Goal: Use online tool/utility: Utilize a website feature to perform a specific function

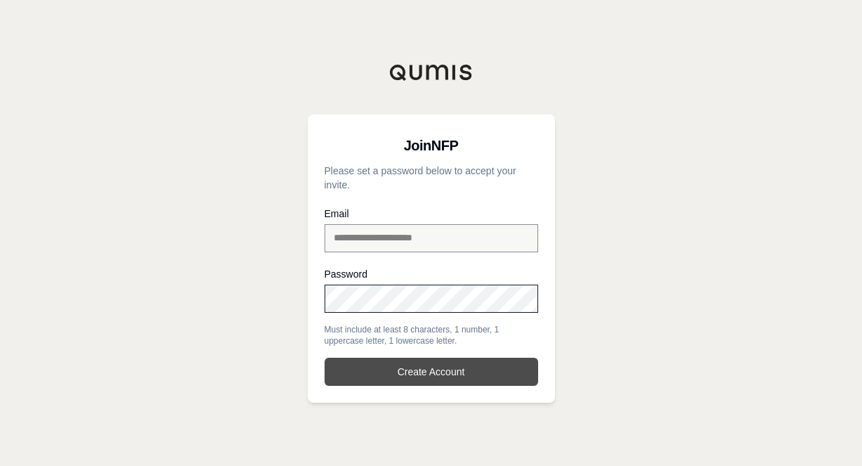
click at [452, 371] on button "Create Account" at bounding box center [432, 372] width 214 height 28
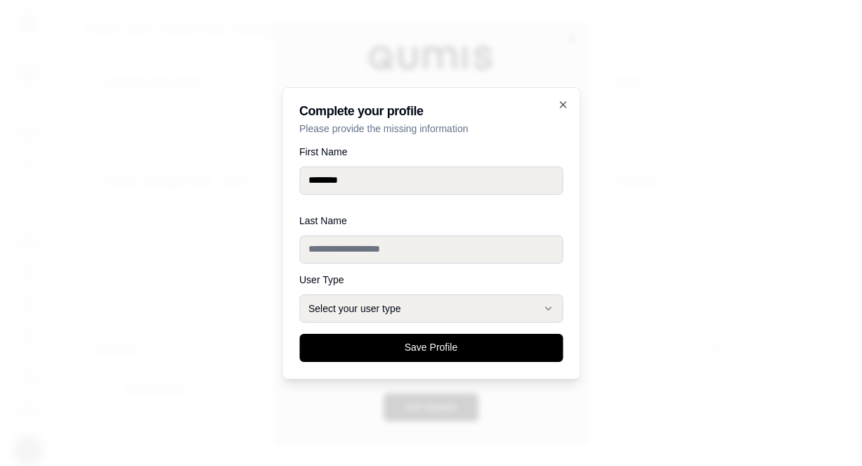
type input "********"
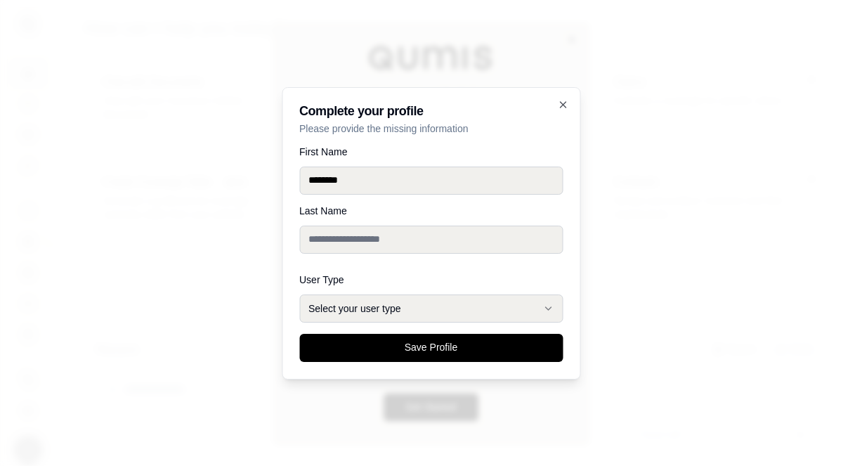
click at [325, 249] on input "Last Name" at bounding box center [430, 240] width 263 height 28
type input "*****"
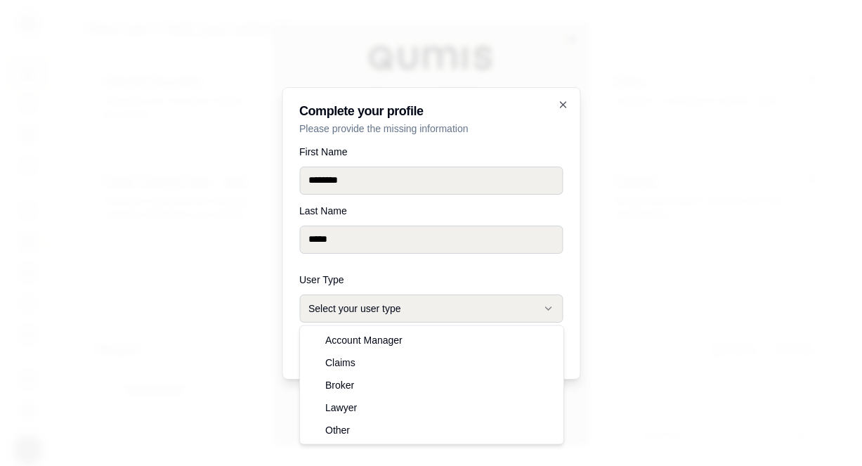
click at [548, 304] on icon "button" at bounding box center [547, 308] width 11 height 11
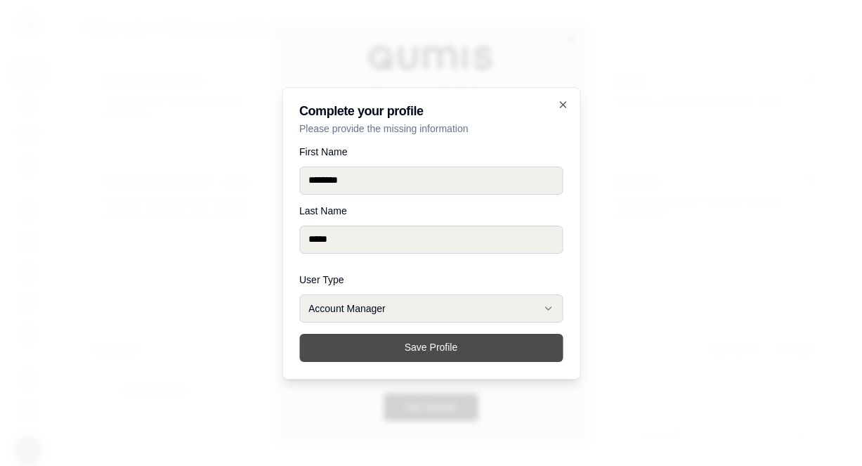
click at [442, 347] on button "Save Profile" at bounding box center [430, 348] width 263 height 28
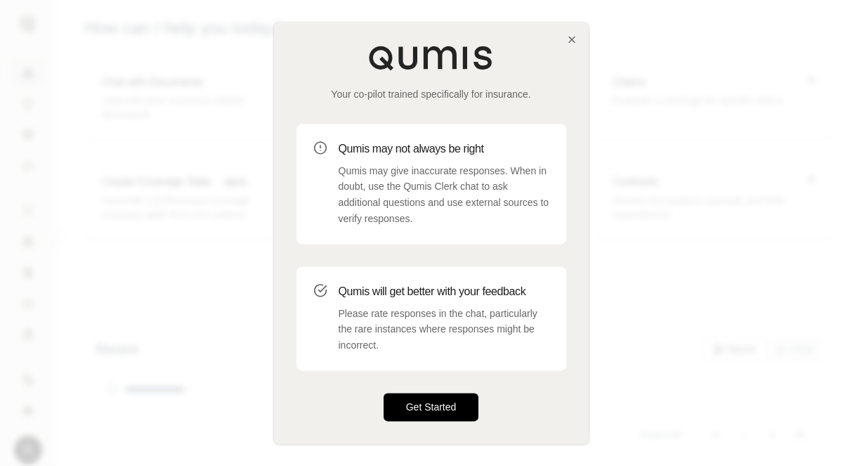
click at [438, 396] on button "Get Started" at bounding box center [432, 407] width 96 height 28
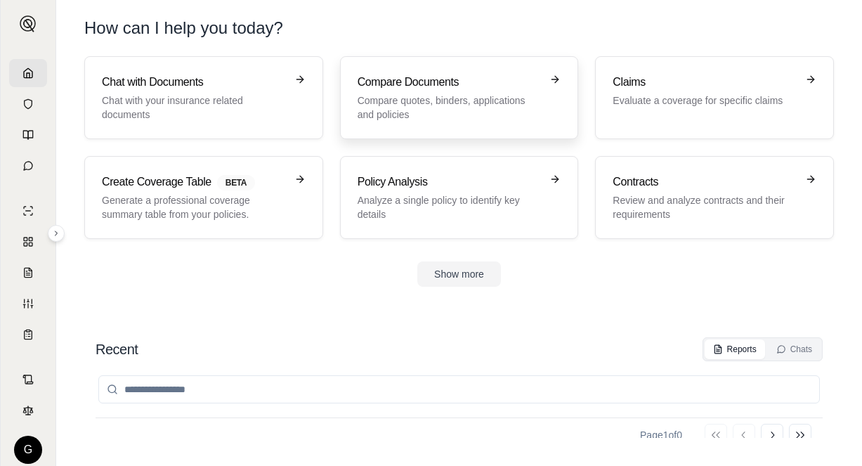
click at [464, 92] on div "Compare Documents Compare quotes, binders, applications and policies" at bounding box center [450, 98] width 184 height 48
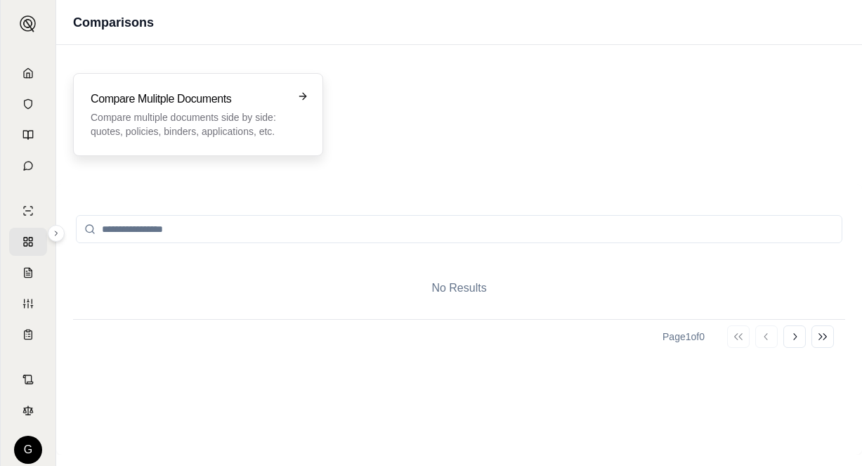
click at [299, 86] on div "Compare Mulitple Documents Compare multiple documents side by side: quotes, pol…" at bounding box center [198, 114] width 250 height 83
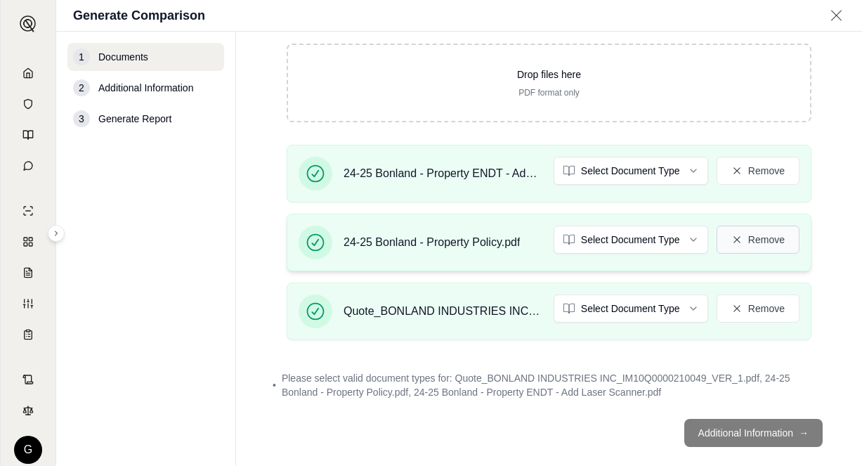
scroll to position [185, 0]
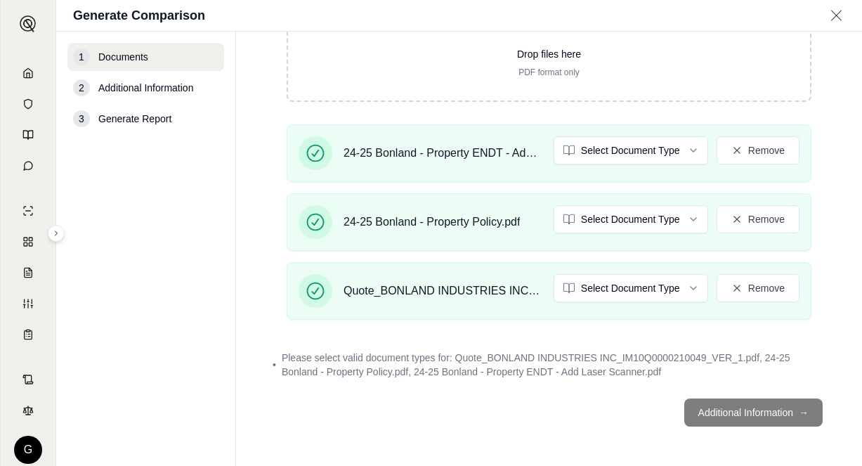
click at [724, 409] on footer "Additional Information →" at bounding box center [549, 412] width 570 height 51
click at [726, 405] on footer "Additional Information →" at bounding box center [549, 412] width 570 height 51
click at [156, 91] on span "Additional Information" at bounding box center [145, 88] width 95 height 14
click at [788, 408] on footer "Additional Information →" at bounding box center [549, 412] width 570 height 51
click at [546, 438] on main "Documents • Upload Policy Related Documents • Up to 1000 pages Drop files here …" at bounding box center [549, 249] width 626 height 434
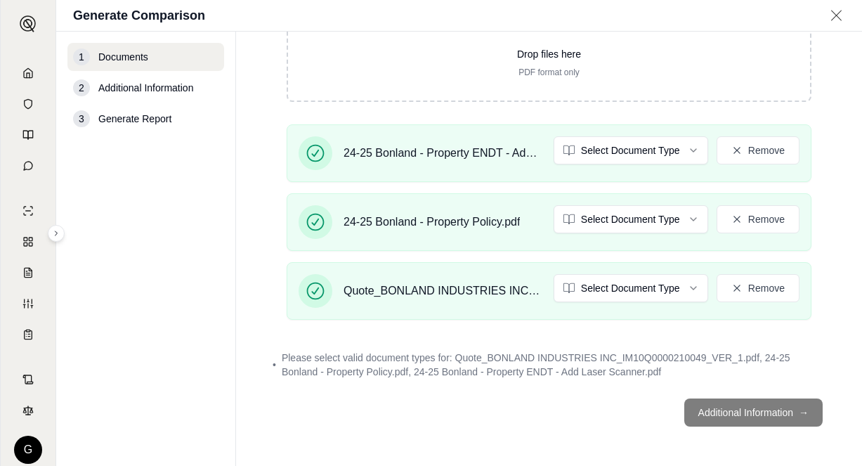
click at [561, 431] on footer "Additional Information →" at bounding box center [549, 412] width 570 height 51
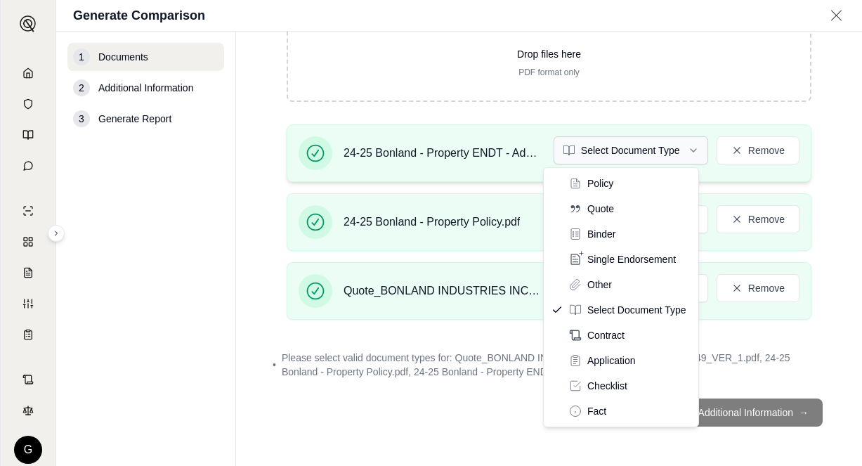
click at [682, 148] on html "G Generate Comparison 1 Documents 2 Additional Information 3 Generate Report Do…" at bounding box center [431, 233] width 862 height 466
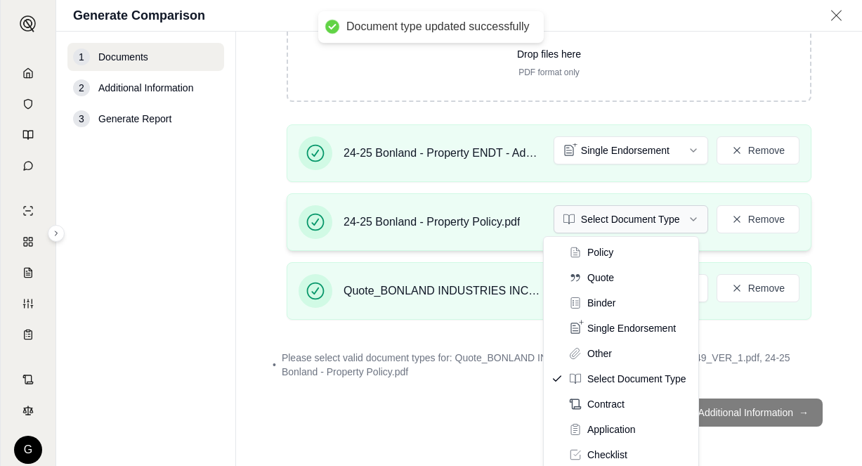
click at [686, 219] on html "Document type updated successfully G Generate Comparison 1 Documents 2 Addition…" at bounding box center [431, 233] width 862 height 466
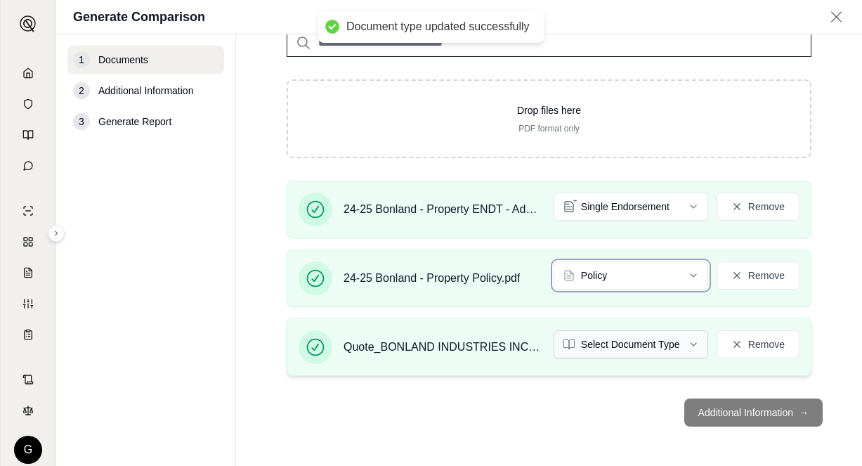
scroll to position [172, 0]
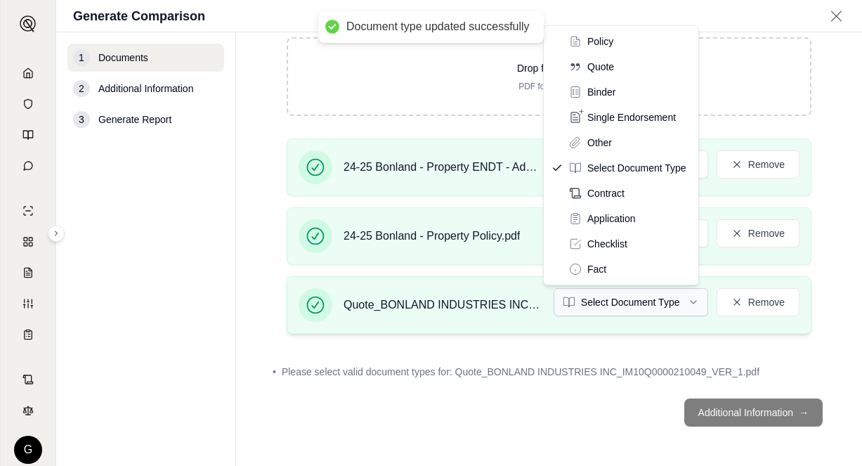
click at [684, 296] on html "Document type updated successfully G Generate Comparison 1 Documents 2 Addition…" at bounding box center [431, 233] width 862 height 466
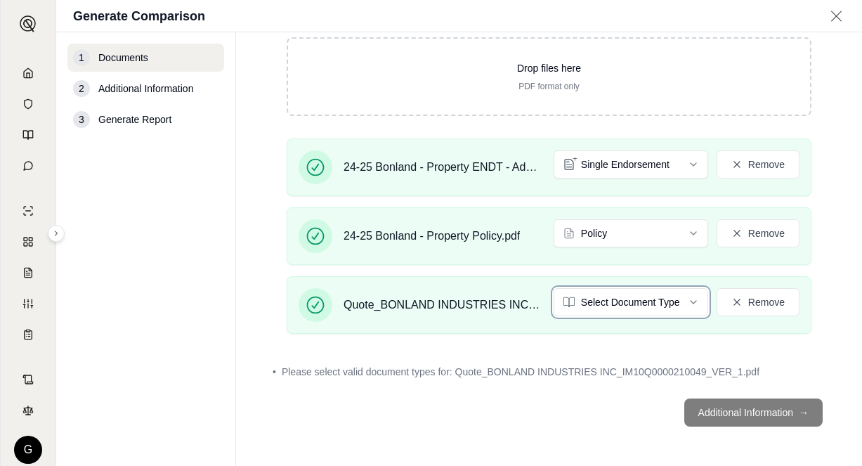
scroll to position [132, 0]
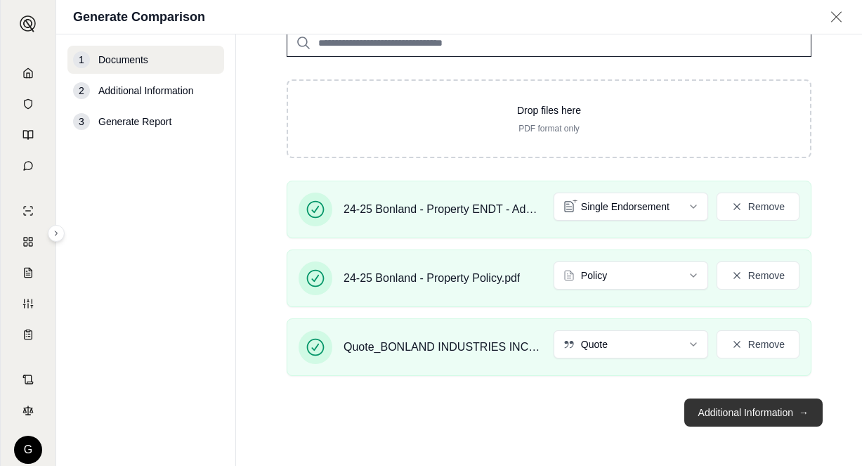
click at [798, 410] on button "Additional Information →" at bounding box center [753, 412] width 138 height 28
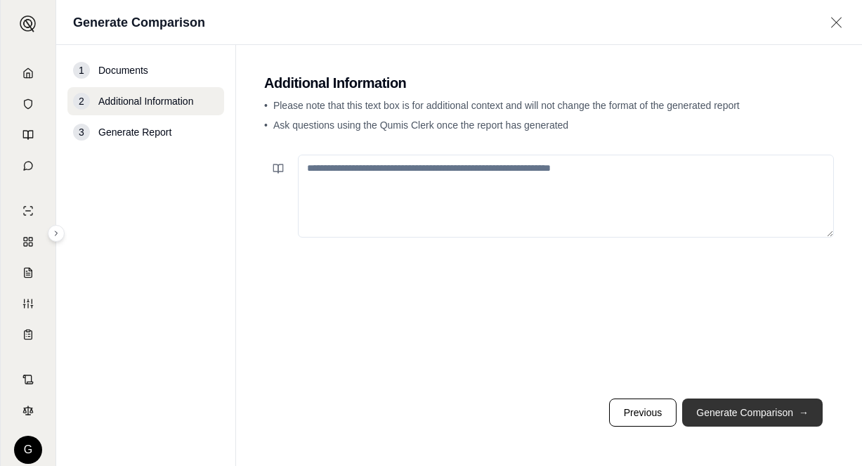
scroll to position [0, 0]
click at [766, 408] on button "Generate Comparison →" at bounding box center [752, 412] width 141 height 28
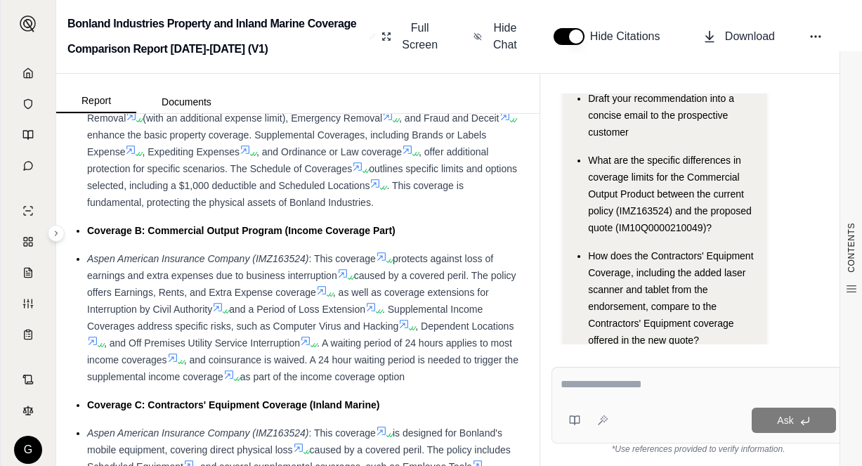
scroll to position [243, 0]
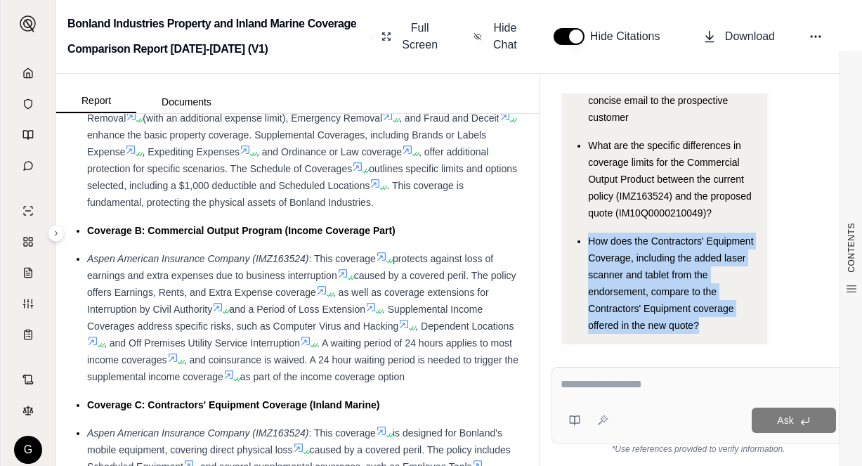
drag, startPoint x: 591, startPoint y: 206, endPoint x: 715, endPoint y: 298, distance: 154.2
click at [715, 298] on div "How does the Contractors' Equipment Coverage, including the added laser scanner…" at bounding box center [671, 283] width 167 height 101
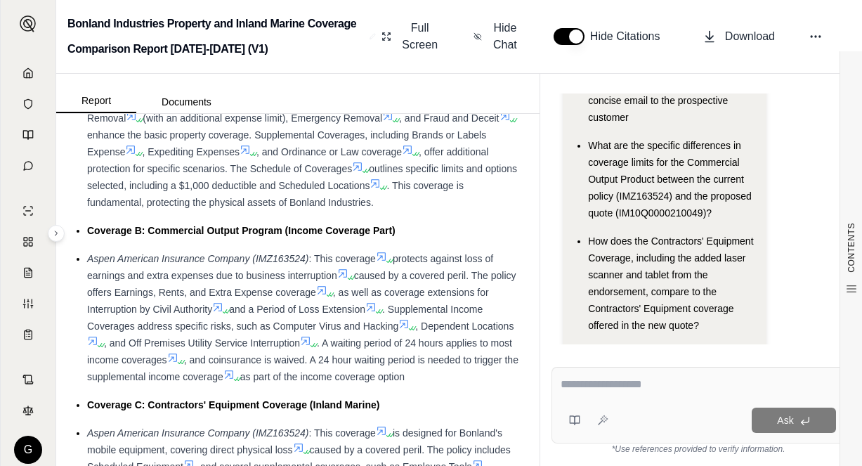
click at [799, 368] on div "Ask" at bounding box center [699, 405] width 294 height 77
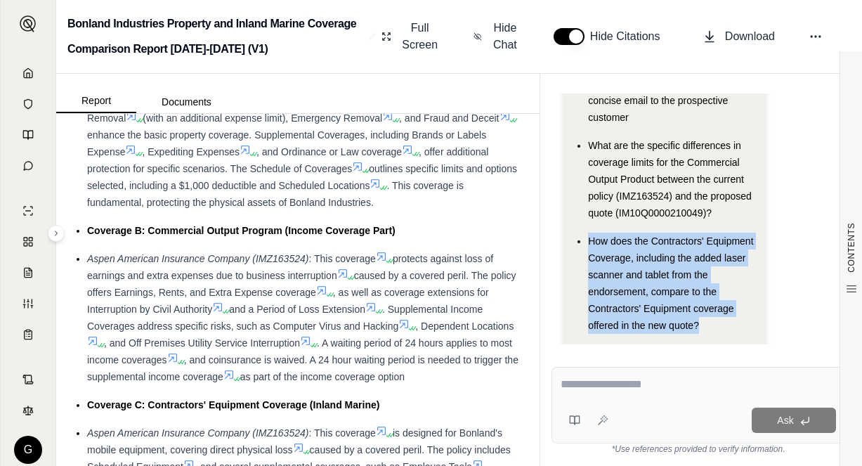
drag, startPoint x: 590, startPoint y: 219, endPoint x: 730, endPoint y: 290, distance: 157.7
click at [730, 290] on div "How does the Contractors' Equipment Coverage, including the added laser scanner…" at bounding box center [671, 283] width 167 height 101
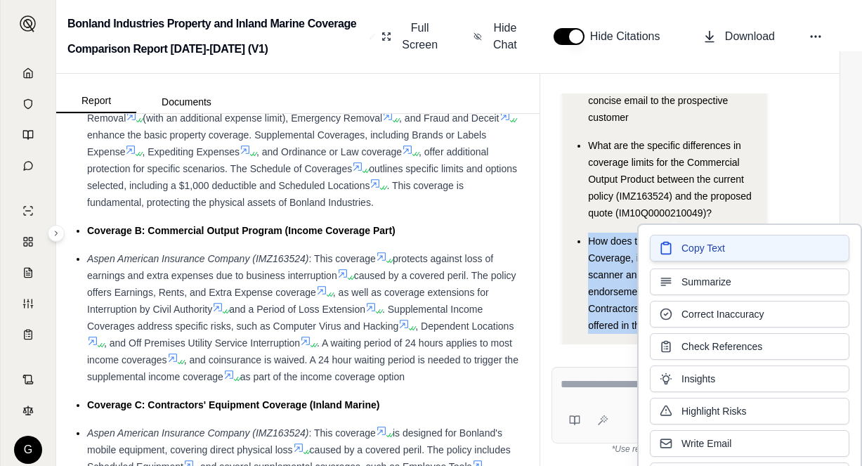
click at [717, 242] on span "Copy Text" at bounding box center [704, 248] width 44 height 14
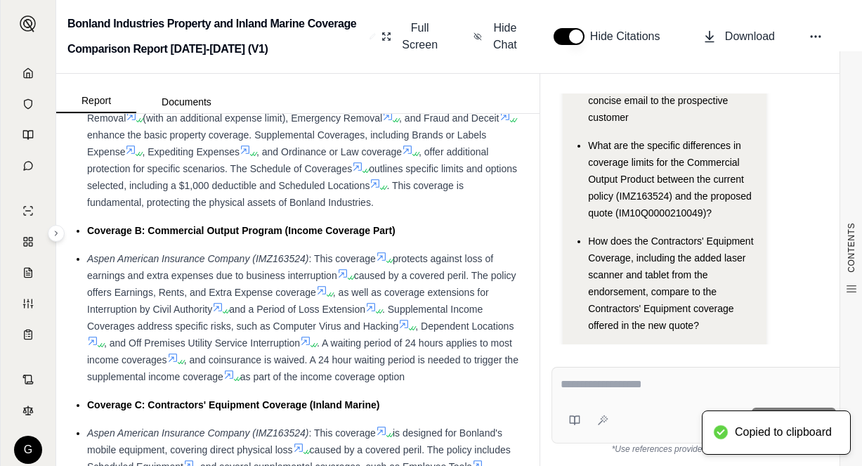
click at [560, 382] on div "Ask" at bounding box center [699, 405] width 294 height 77
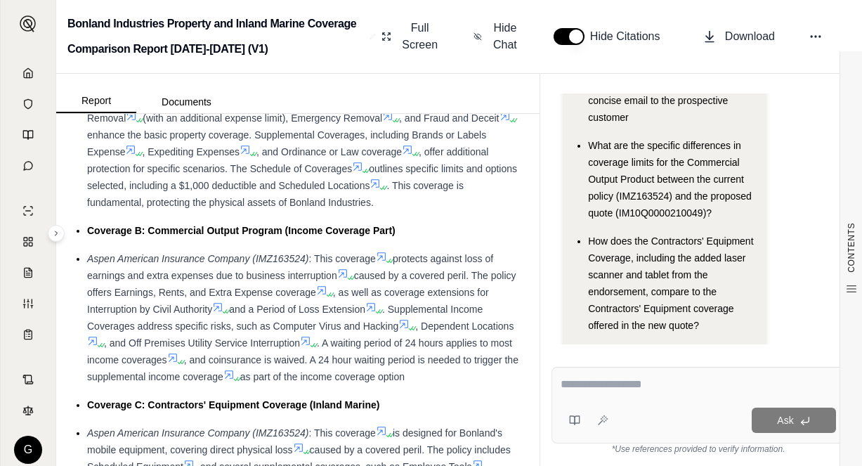
drag, startPoint x: 560, startPoint y: 382, endPoint x: 821, endPoint y: 328, distance: 266.9
click at [821, 328] on div "Hi [PERSON_NAME] 👋 - We have generated a report comparing the insurance policie…" at bounding box center [698, 115] width 271 height 506
click at [561, 379] on textarea at bounding box center [698, 384] width 275 height 17
paste textarea "**********"
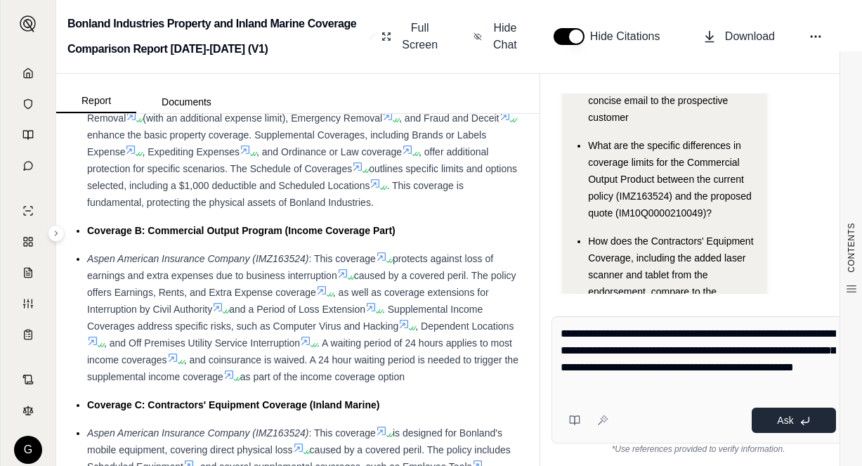
type textarea "**********"
click at [791, 417] on span "Ask" at bounding box center [785, 420] width 16 height 11
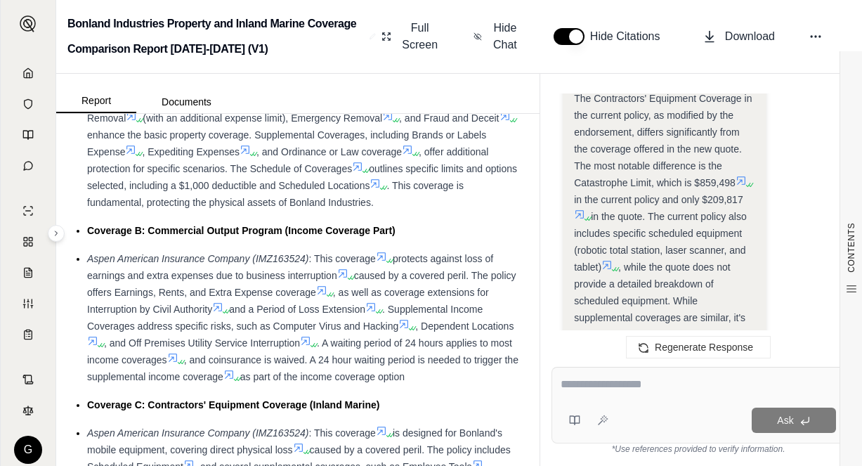
scroll to position [3181, 0]
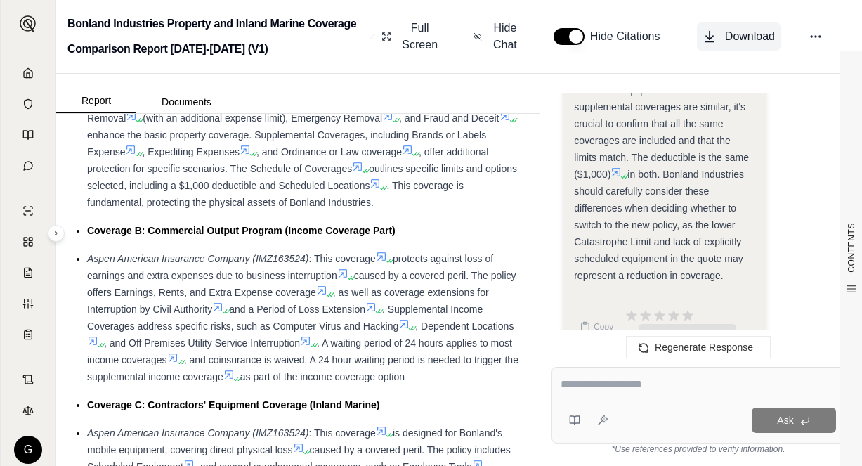
click at [712, 30] on icon at bounding box center [710, 37] width 14 height 14
